Goal: Task Accomplishment & Management: Complete application form

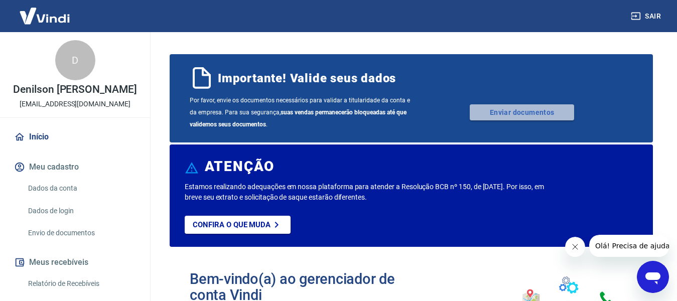
click at [526, 113] on link "Enviar documentos" at bounding box center [522, 112] width 104 height 16
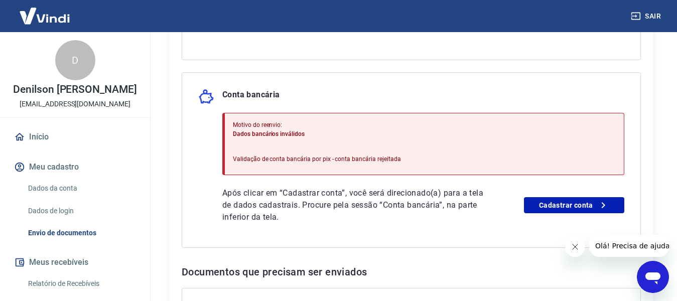
scroll to position [384, 0]
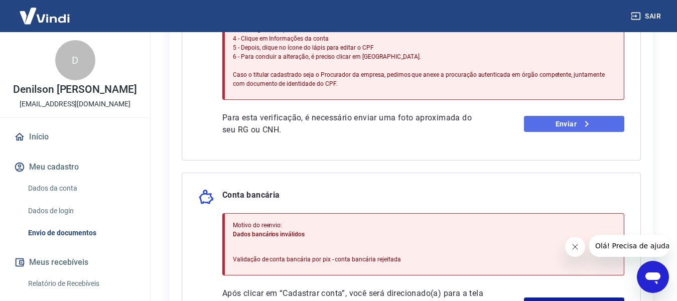
click at [551, 123] on link "Enviar" at bounding box center [574, 124] width 100 height 16
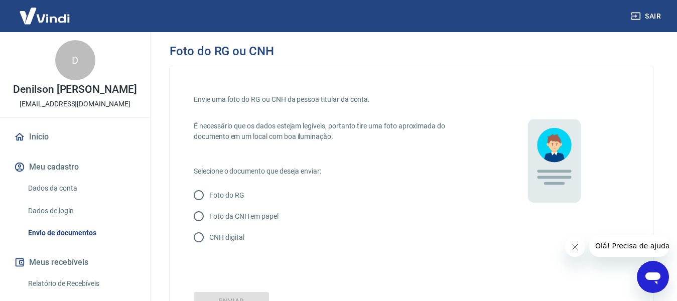
click at [242, 213] on p "Foto da CNH em papel" at bounding box center [243, 216] width 69 height 11
click at [209, 213] on input "Foto da CNH em papel" at bounding box center [198, 216] width 21 height 21
radio input "true"
click at [242, 213] on p "Foto da CNH em papel" at bounding box center [243, 216] width 69 height 11
click at [209, 213] on input "Foto da CNH em papel" at bounding box center [198, 216] width 21 height 21
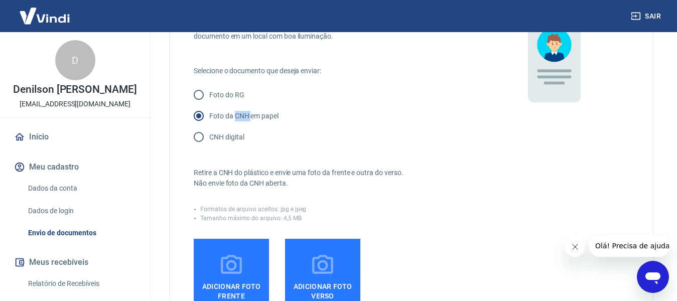
scroll to position [201, 0]
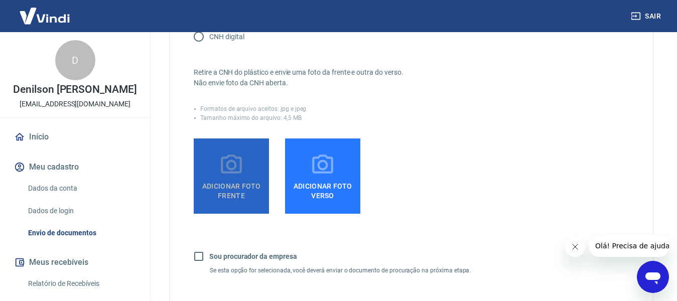
click at [218, 184] on span "Adicionar foto frente" at bounding box center [231, 189] width 67 height 23
click at [0, 0] on input "Adicionar foto frente" at bounding box center [0, 0] width 0 height 0
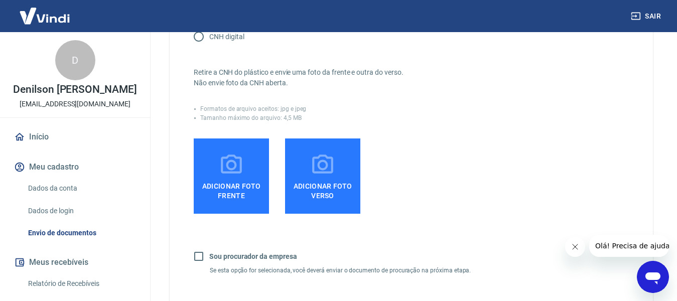
click at [237, 180] on span "Adicionar foto frente" at bounding box center [231, 189] width 67 height 23
click at [0, 0] on input "Adicionar foto frente" at bounding box center [0, 0] width 0 height 0
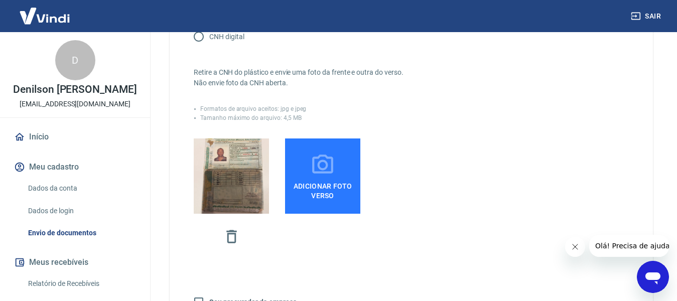
click at [325, 183] on span "Adicionar foto verso" at bounding box center [322, 189] width 67 height 23
click at [0, 0] on input "Adicionar foto verso" at bounding box center [0, 0] width 0 height 0
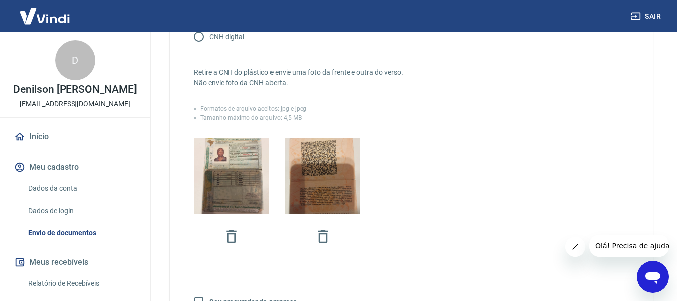
scroll to position [301, 0]
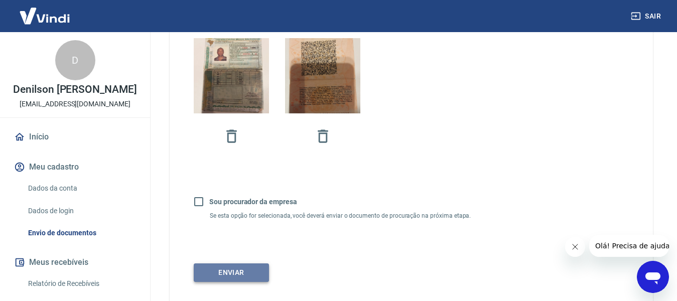
click at [238, 272] on button "Enviar" at bounding box center [231, 273] width 75 height 19
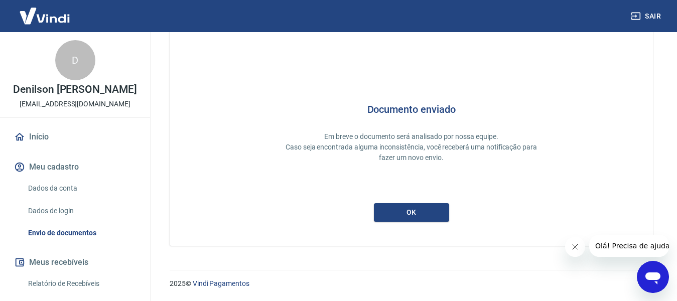
scroll to position [47, 0]
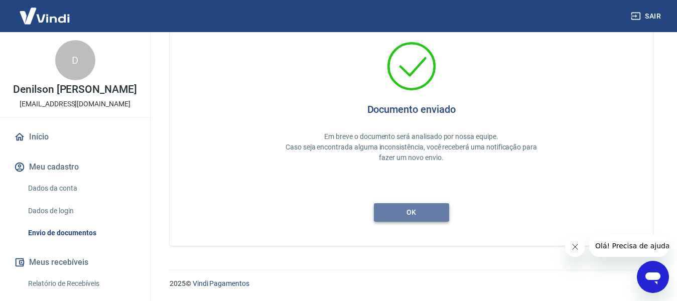
click at [409, 211] on button "ok" at bounding box center [411, 212] width 75 height 19
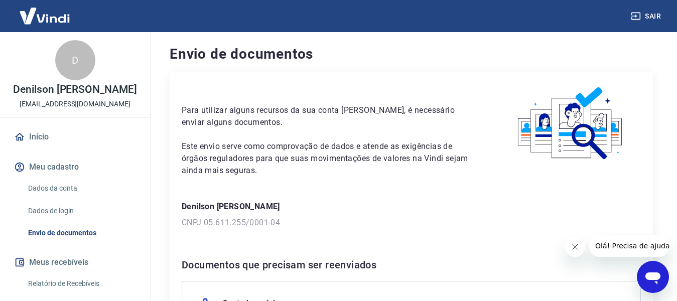
scroll to position [151, 0]
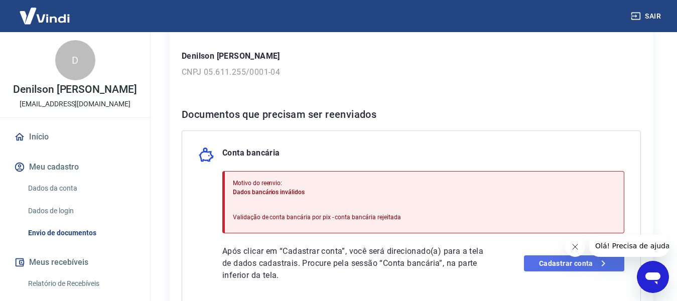
click at [558, 263] on link "Cadastrar conta" at bounding box center [574, 264] width 100 height 16
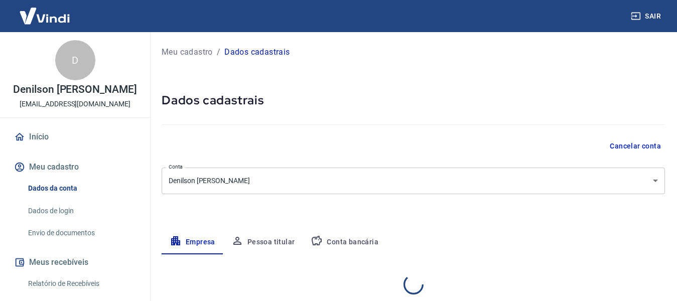
select select "SP"
select select "business"
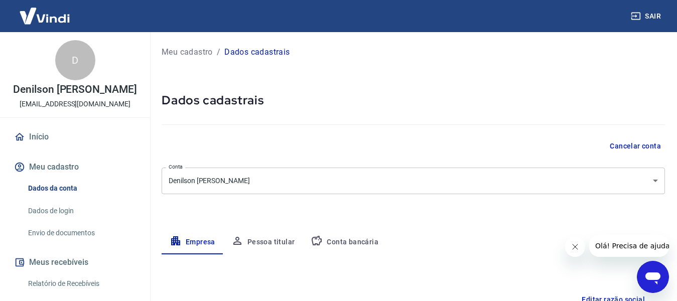
click at [656, 182] on body "Sair D Denilson veridiano Martins [EMAIL_ADDRESS][DOMAIN_NAME] Início Meu cadas…" at bounding box center [338, 150] width 677 height 301
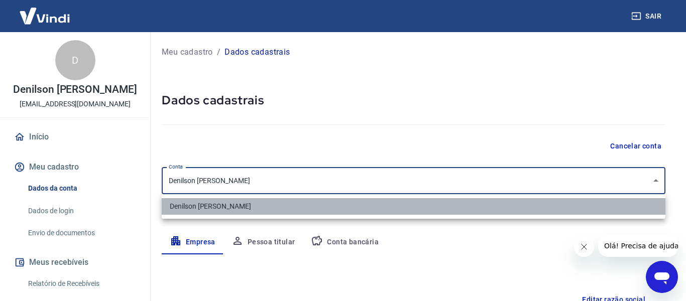
click at [584, 207] on li "Denilson [PERSON_NAME]" at bounding box center [414, 206] width 504 height 17
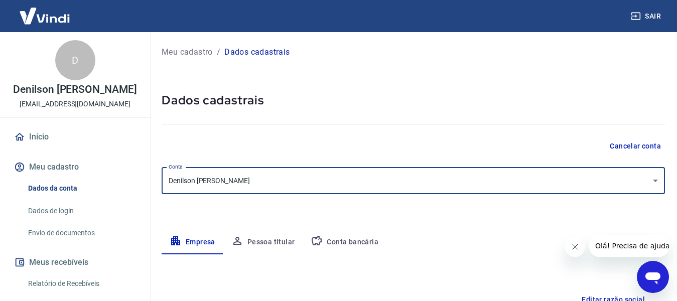
scroll to position [151, 0]
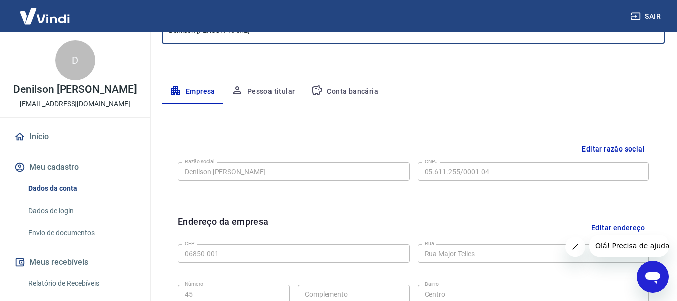
click at [347, 92] on button "Conta bancária" at bounding box center [345, 92] width 84 height 24
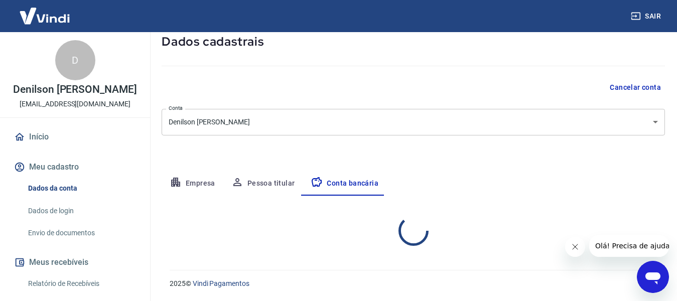
select select "1"
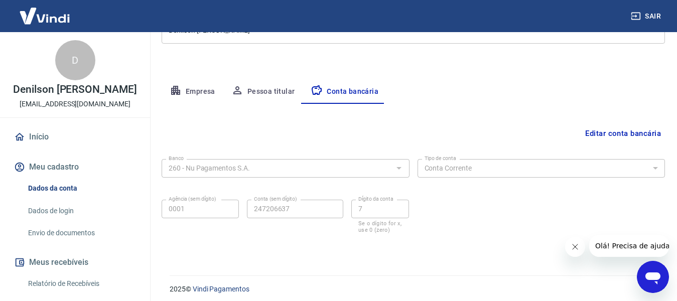
scroll to position [156, 0]
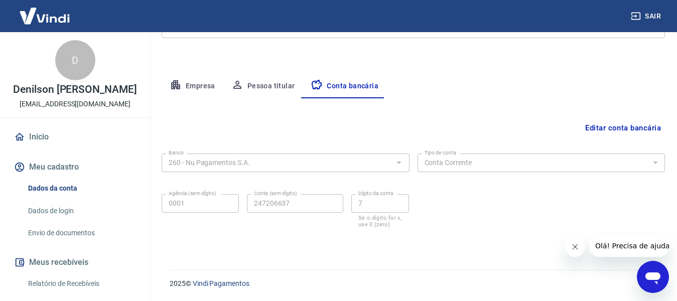
click at [54, 168] on button "Meu cadastro" at bounding box center [75, 167] width 126 height 22
click at [48, 164] on button "Meu cadastro" at bounding box center [75, 167] width 126 height 22
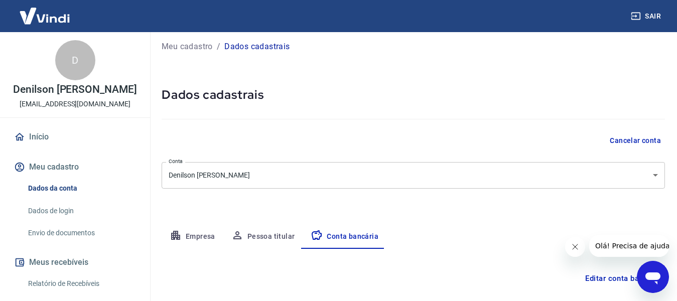
scroll to position [106, 0]
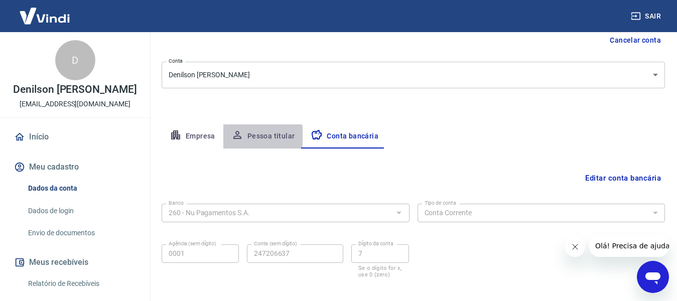
click at [260, 136] on button "Pessoa titular" at bounding box center [263, 137] width 80 height 24
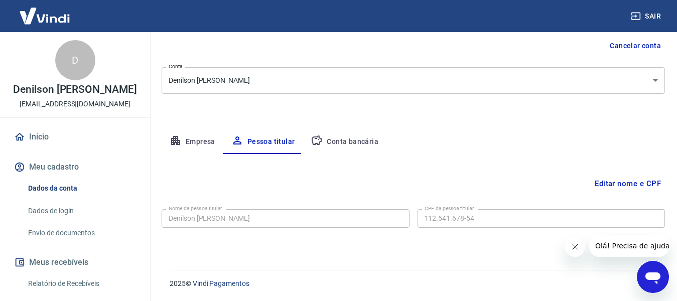
scroll to position [0, 0]
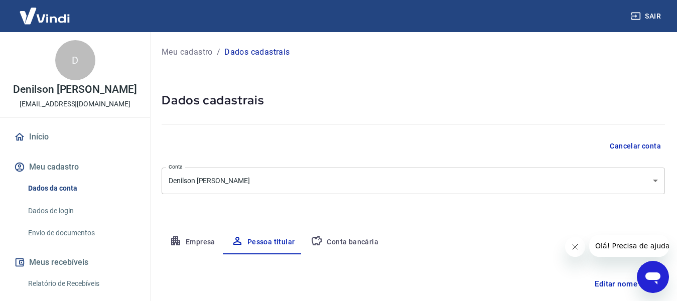
click at [200, 245] on button "Empresa" at bounding box center [193, 242] width 62 height 24
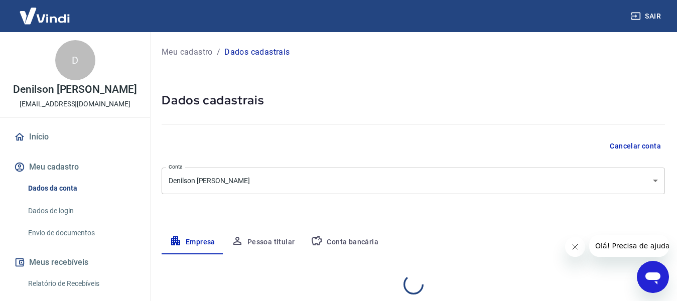
select select "SP"
select select "business"
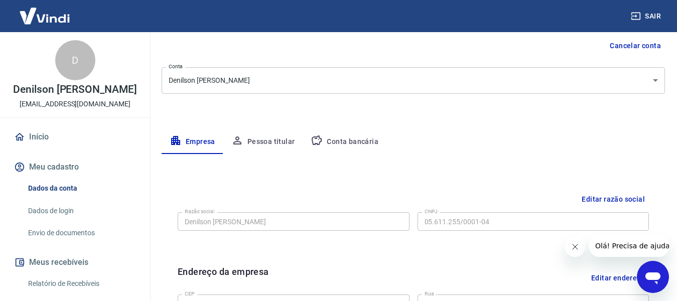
scroll to position [251, 0]
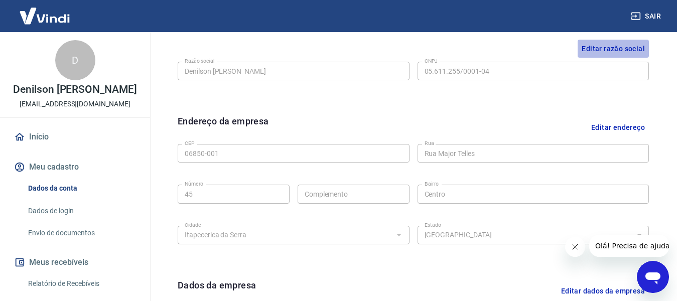
click at [618, 48] on button "Editar razão social" at bounding box center [613, 49] width 71 height 19
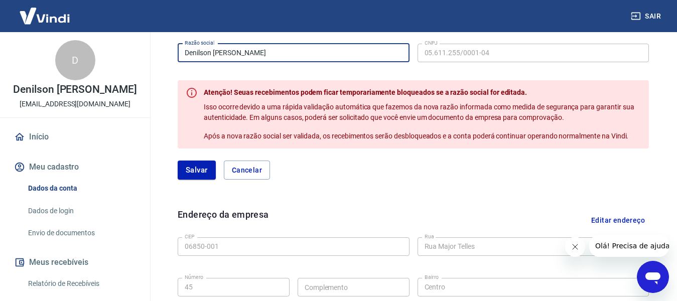
drag, startPoint x: 270, startPoint y: 51, endPoint x: 109, endPoint y: 56, distance: 160.2
type input "MARTINNS & AD29 MODAS LTDA"
click at [190, 173] on button "Salvar" at bounding box center [197, 170] width 38 height 19
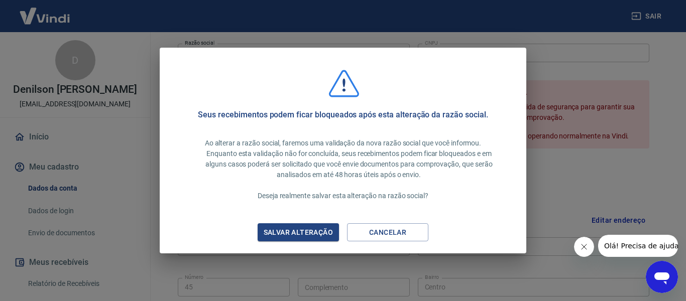
click at [307, 231] on div "Salvar alteração" at bounding box center [298, 232] width 93 height 13
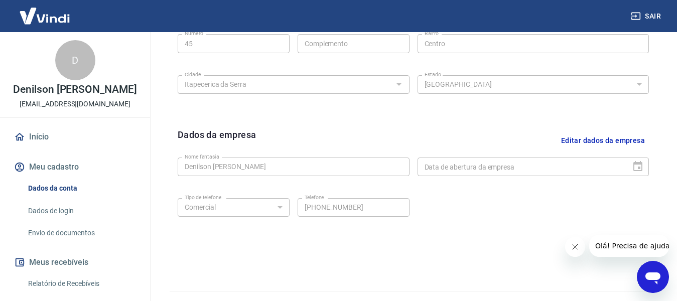
scroll to position [423, 0]
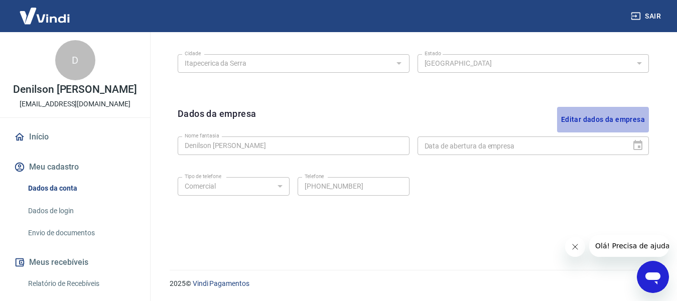
click at [588, 120] on button "Editar dados da empresa" at bounding box center [603, 120] width 92 height 26
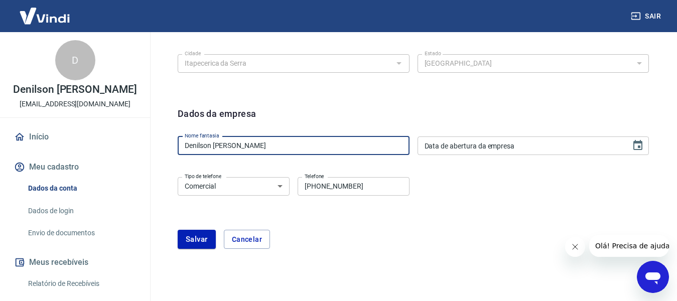
drag, startPoint x: 278, startPoint y: 144, endPoint x: 86, endPoint y: 156, distance: 192.7
type input "AD29*MODAS"
click at [458, 141] on div "Data de abertura da empresa Data de abertura da empresa" at bounding box center [534, 146] width 232 height 19
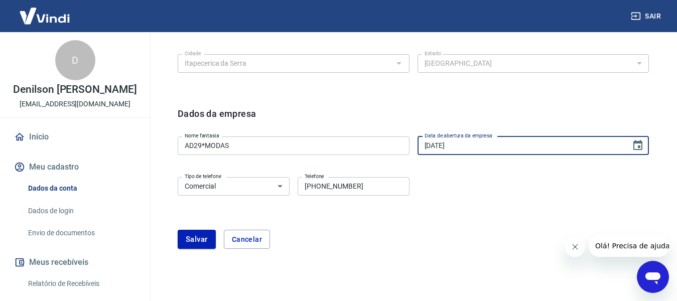
type input "25/09/2003"
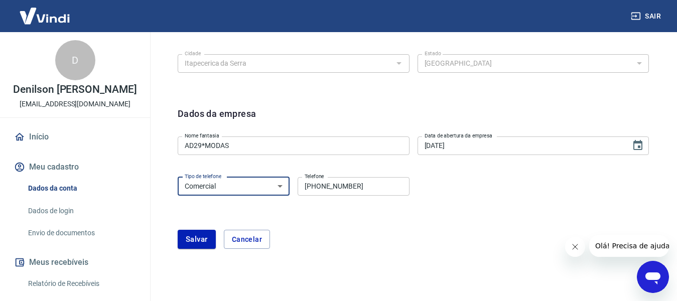
click at [282, 186] on select "Residencial Comercial" at bounding box center [234, 186] width 112 height 19
click at [178, 177] on select "Residencial Comercial" at bounding box center [234, 186] width 112 height 19
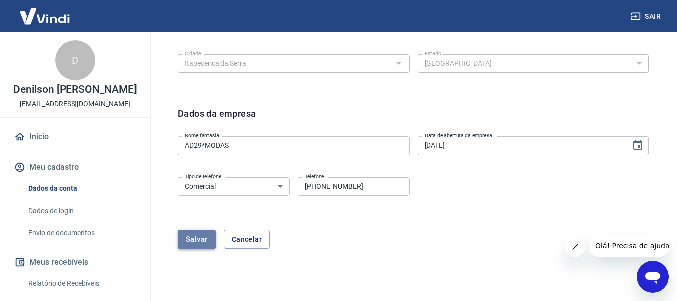
click at [191, 246] on button "Salvar" at bounding box center [197, 239] width 38 height 19
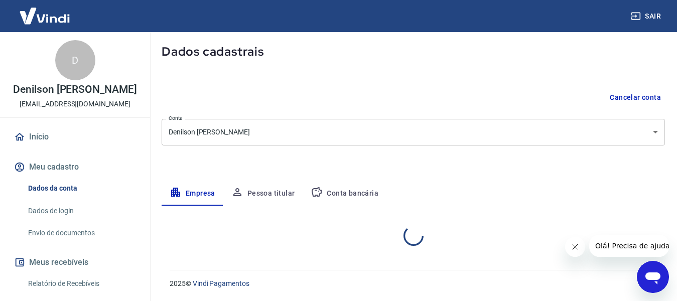
select select "SP"
select select "business"
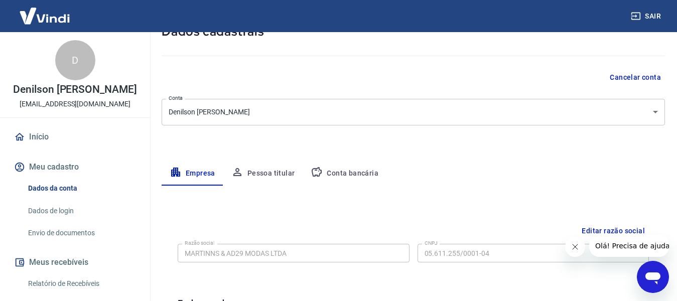
scroll to position [0, 0]
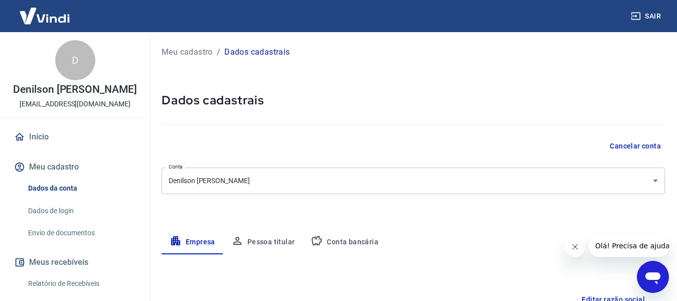
click at [655, 179] on body "Sair D Denilson veridiano Martins ad29.modas@yahoo.com.br Início Meu cadastro D…" at bounding box center [338, 150] width 677 height 301
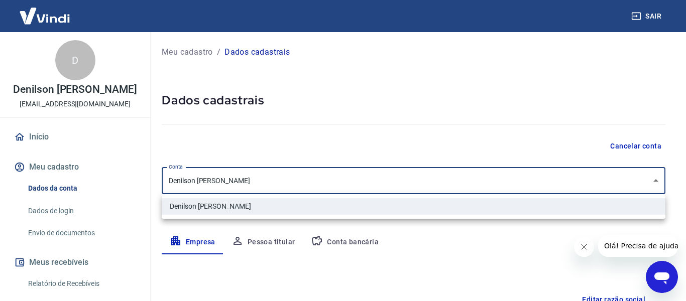
click at [248, 179] on div at bounding box center [343, 150] width 686 height 301
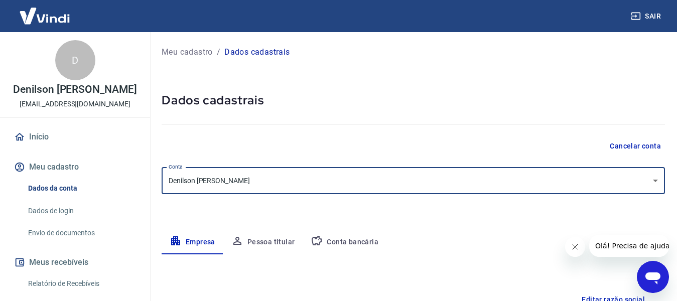
click at [255, 178] on body "Sair D Denilson veridiano Martins ad29.modas@yahoo.com.br Início Meu cadastro D…" at bounding box center [338, 150] width 677 height 301
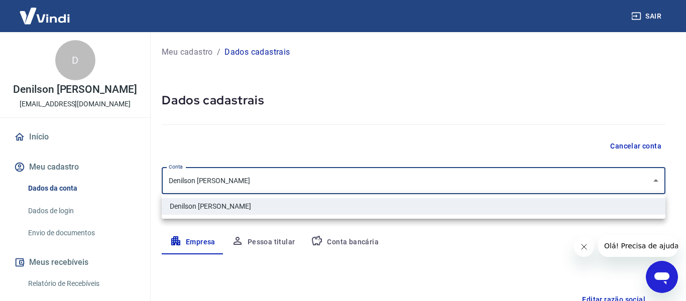
click at [257, 179] on div at bounding box center [343, 150] width 686 height 301
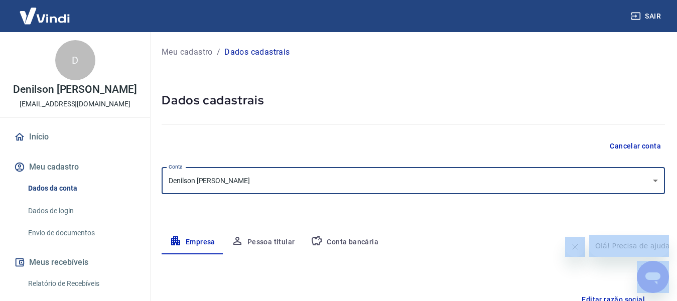
click at [257, 179] on div at bounding box center [338, 150] width 677 height 301
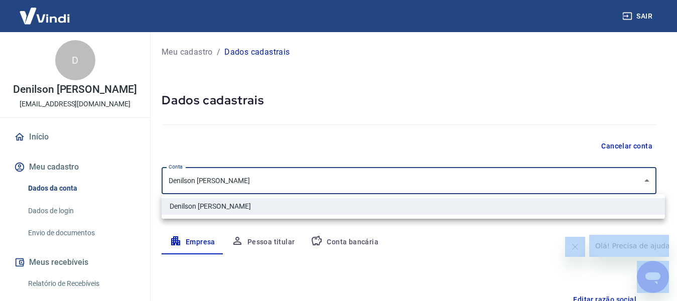
click at [257, 179] on body "Sair D Denilson veridiano Martins ad29.modas@yahoo.com.br Início Meu cadastro D…" at bounding box center [338, 150] width 677 height 301
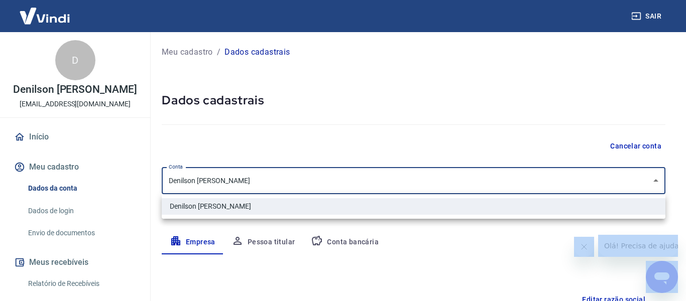
click at [357, 107] on div at bounding box center [343, 150] width 686 height 301
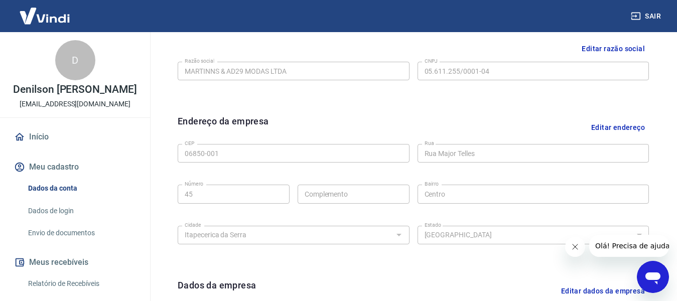
scroll to position [151, 0]
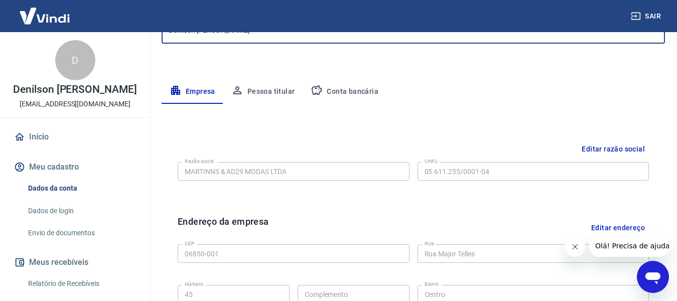
click at [264, 92] on button "Pessoa titular" at bounding box center [263, 92] width 80 height 24
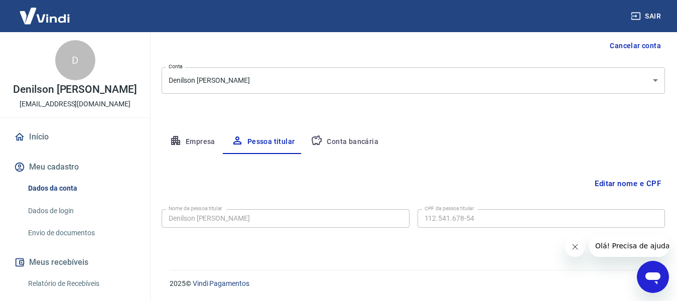
scroll to position [0, 0]
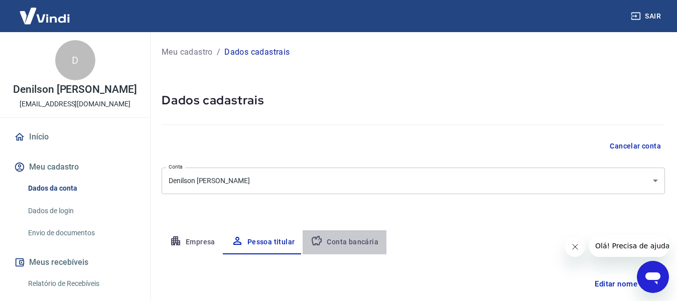
click at [346, 240] on button "Conta bancária" at bounding box center [345, 242] width 84 height 24
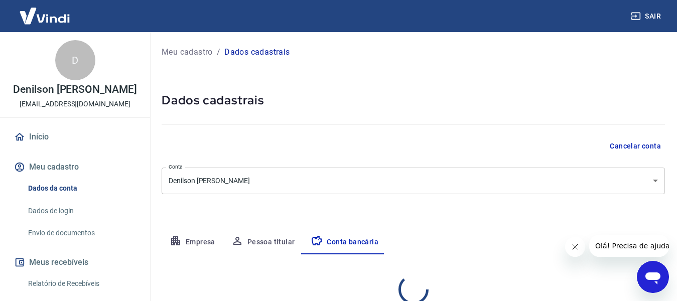
select select "1"
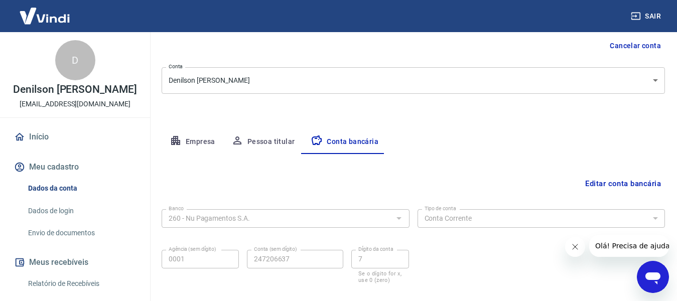
scroll to position [156, 0]
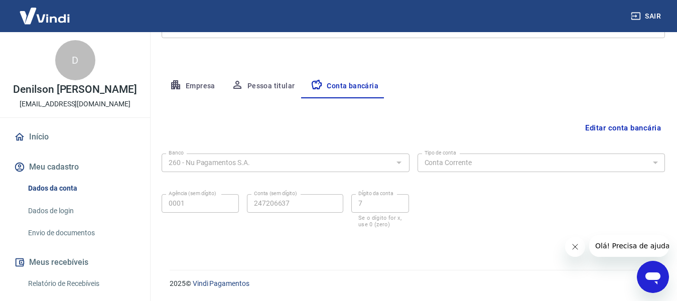
click at [629, 127] on button "Editar conta bancária" at bounding box center [623, 128] width 84 height 19
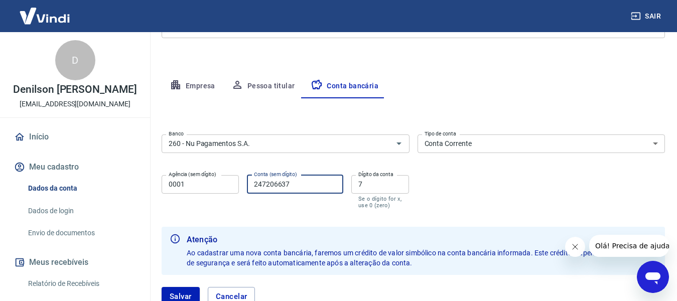
drag, startPoint x: 293, startPoint y: 187, endPoint x: 231, endPoint y: 212, distance: 66.7
click at [231, 212] on form "Banco 260 - Nu Pagamentos S.A. Banco Tipo de conta Conta Corrente Conta Poupanç…" at bounding box center [414, 225] width 504 height 188
type input "625326638"
drag, startPoint x: 374, startPoint y: 179, endPoint x: 349, endPoint y: 211, distance: 40.9
click at [349, 211] on form "Banco 260 - Nu Pagamentos S.A. Banco Tipo de conta Conta Corrente Conta Poupanç…" at bounding box center [414, 225] width 504 height 188
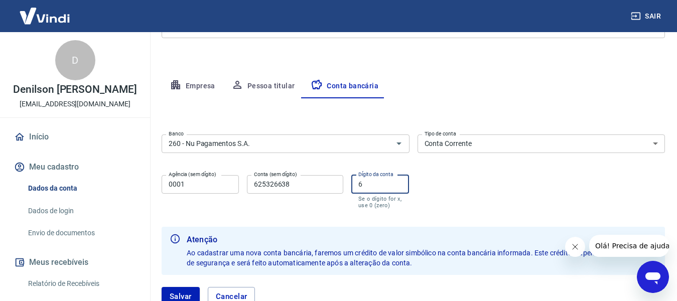
scroll to position [228, 0]
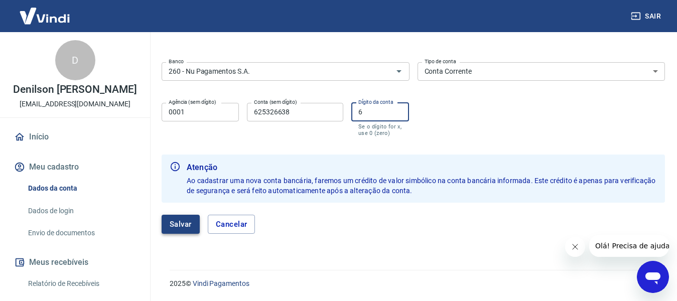
type input "6"
click at [180, 225] on button "Salvar" at bounding box center [181, 224] width 38 height 19
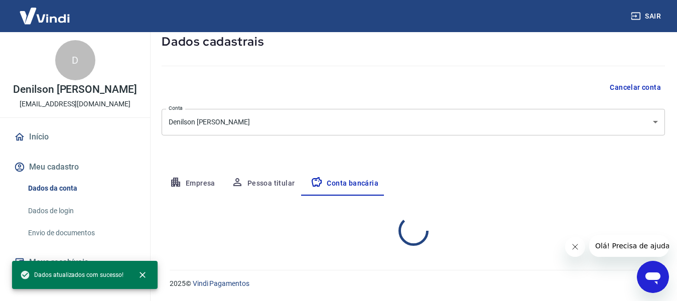
select select "1"
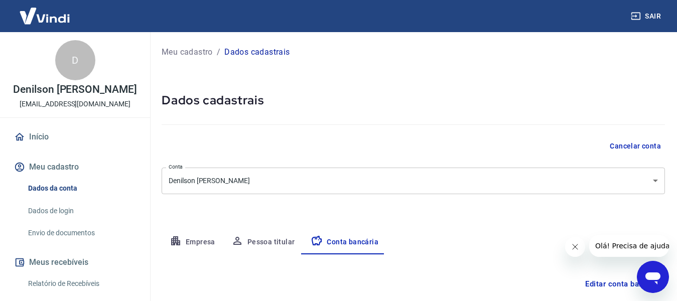
scroll to position [156, 0]
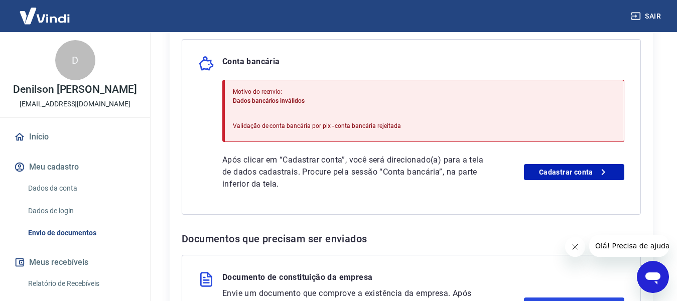
scroll to position [393, 0]
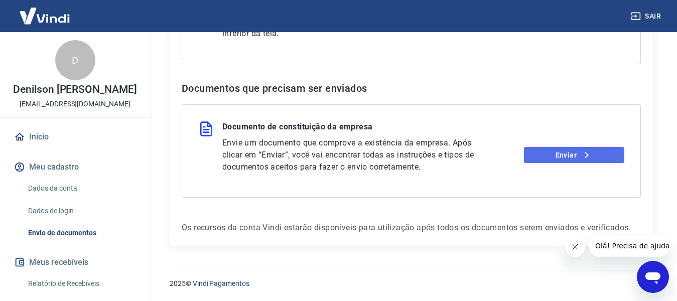
click at [570, 152] on link "Enviar" at bounding box center [574, 155] width 100 height 16
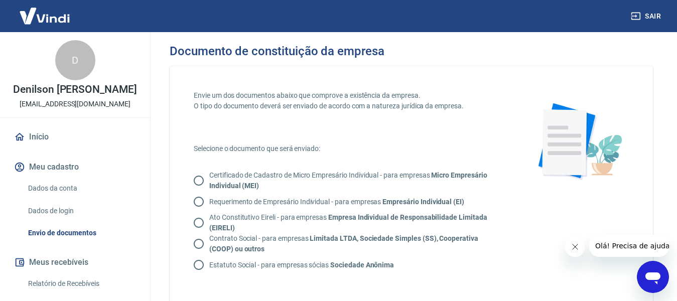
click at [199, 182] on input "Certificado de Cadastro de Micro Empresário Individual - para empresas Micro Em…" at bounding box center [198, 180] width 21 height 21
radio input "true"
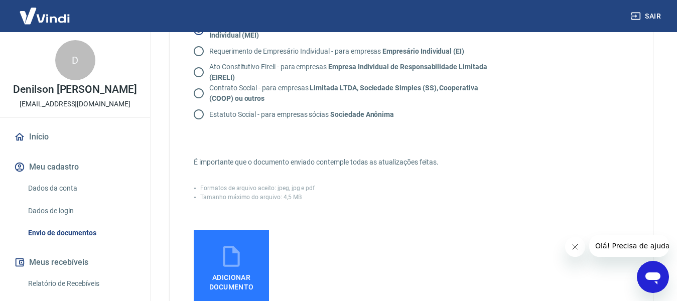
scroll to position [251, 0]
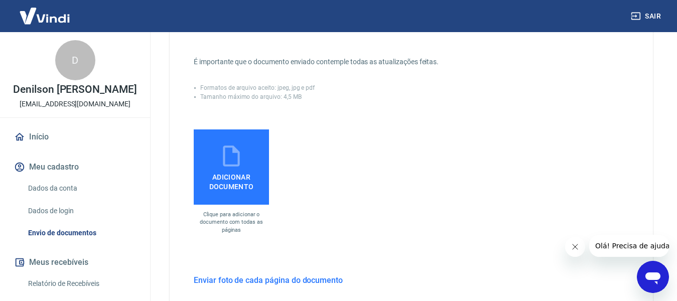
click at [227, 172] on span "Adicionar documento" at bounding box center [231, 180] width 67 height 23
click at [0, 0] on input "Adicionar documento" at bounding box center [0, 0] width 0 height 0
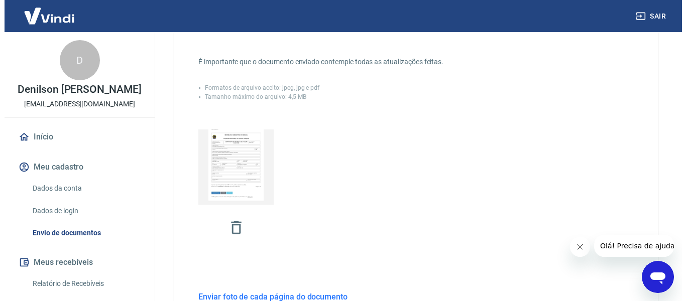
scroll to position [395, 0]
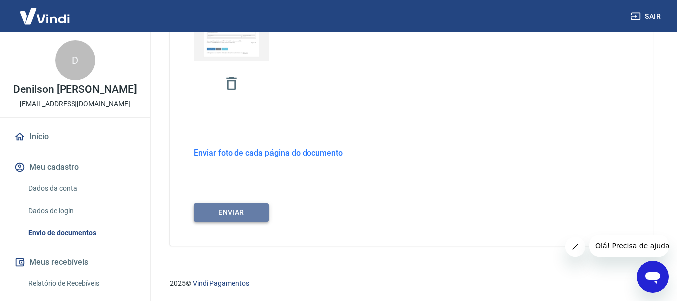
click at [242, 215] on button "ENVIAR" at bounding box center [231, 212] width 75 height 19
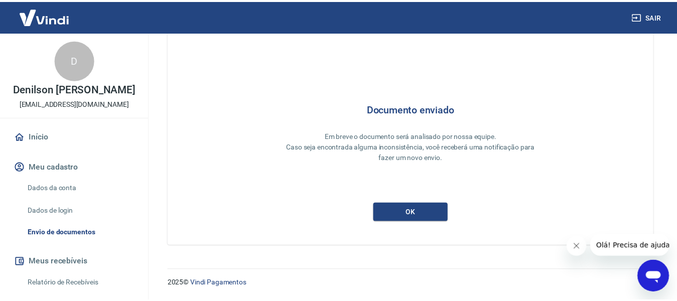
scroll to position [47, 0]
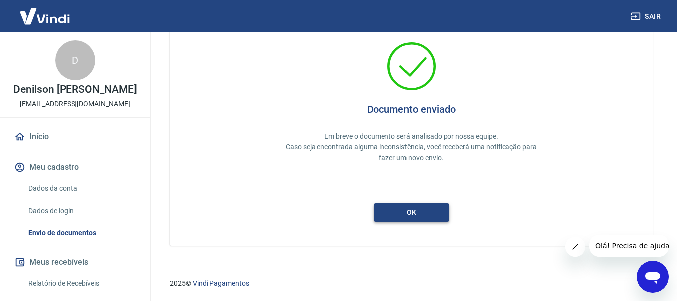
click at [396, 214] on button "ok" at bounding box center [411, 212] width 75 height 19
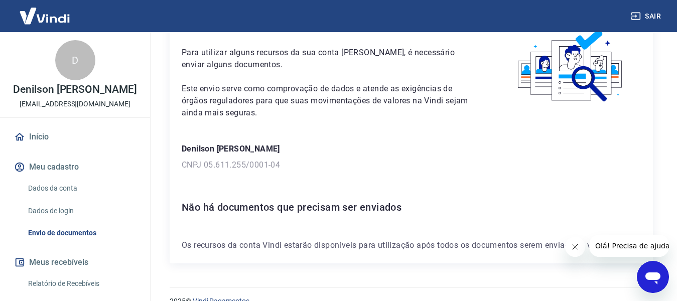
scroll to position [75, 0]
